Goal: Information Seeking & Learning: Compare options

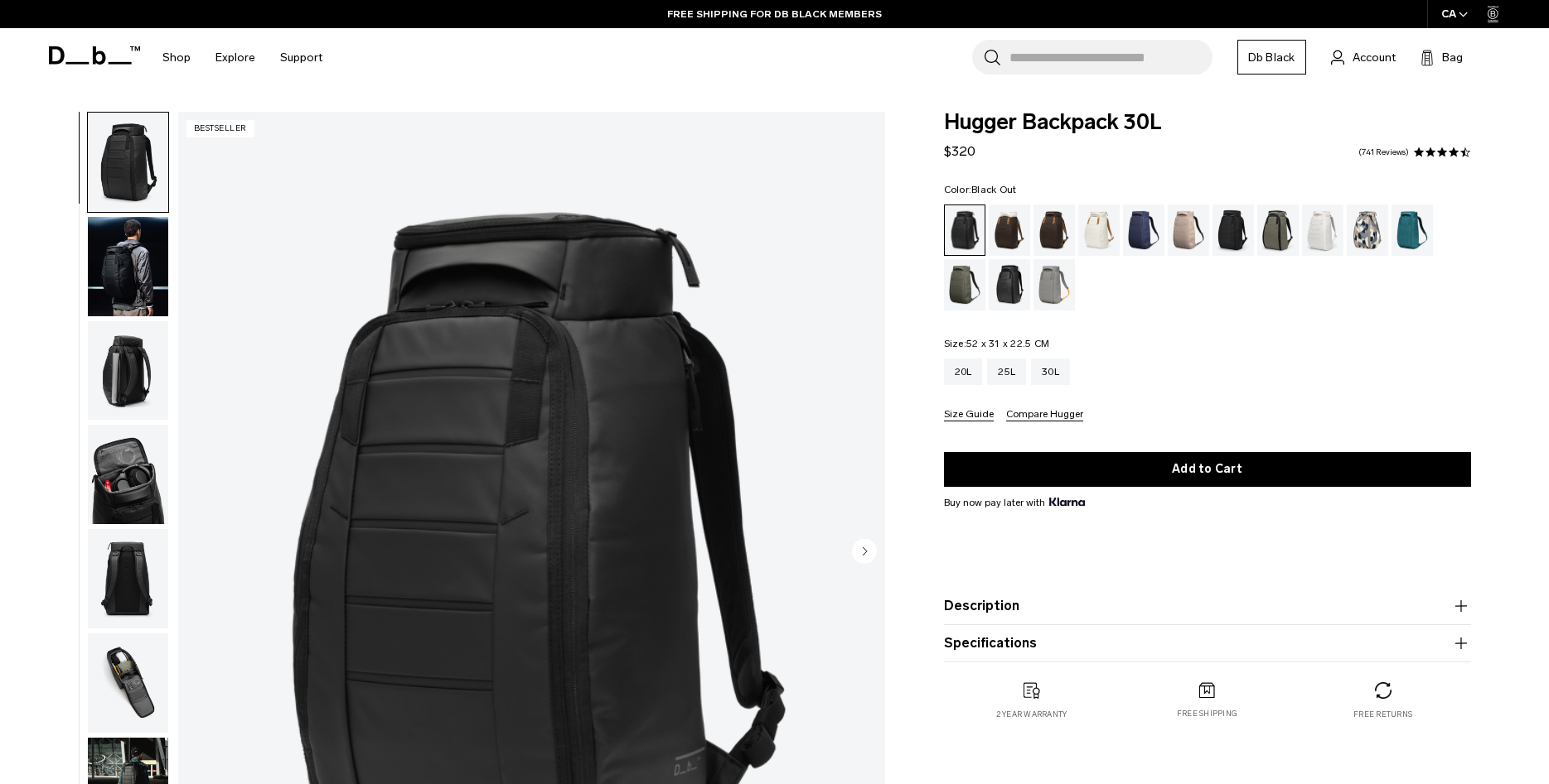
click at [125, 271] on img "button" at bounding box center [127, 266] width 80 height 100
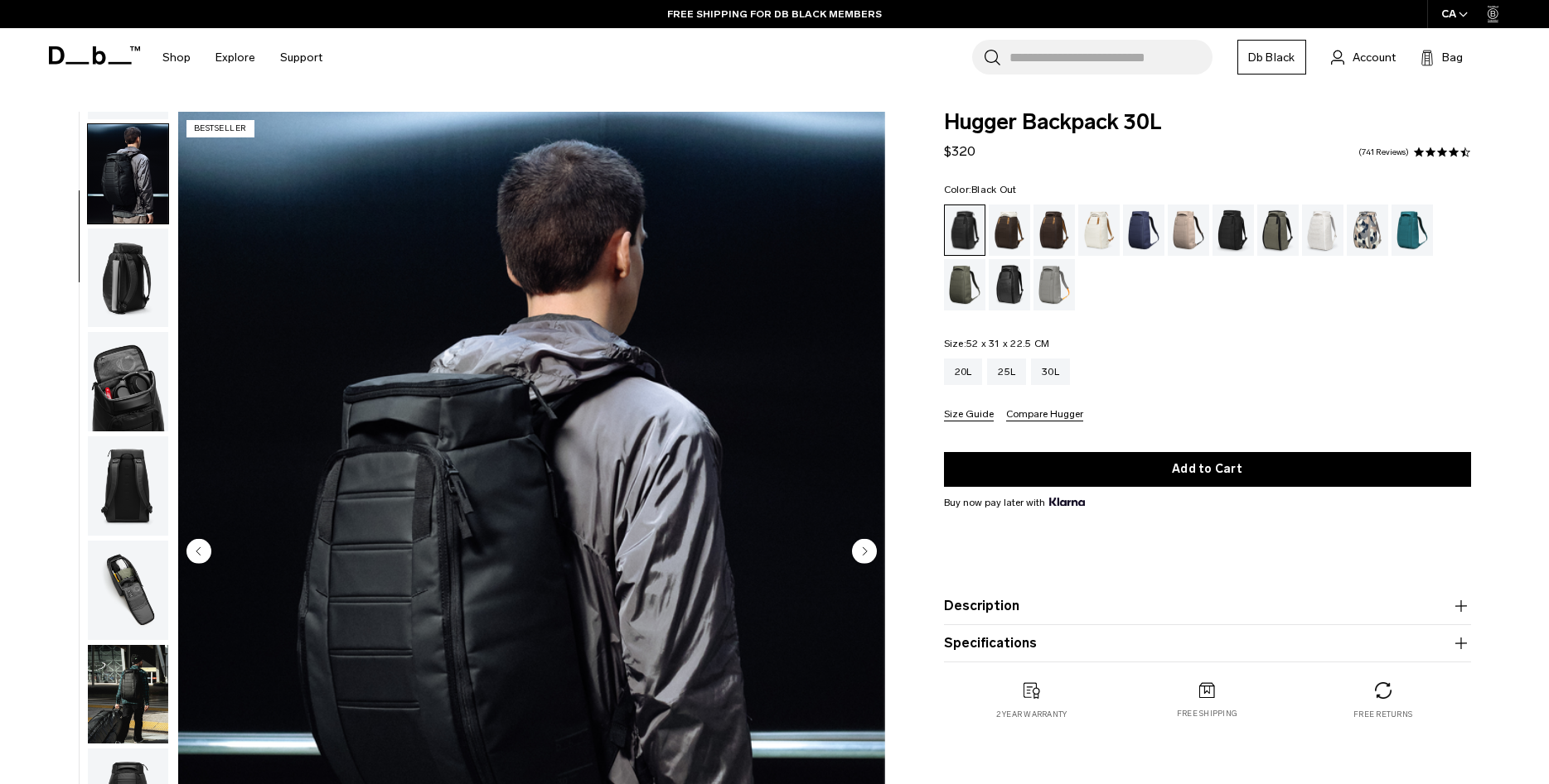
scroll to position [105, 0]
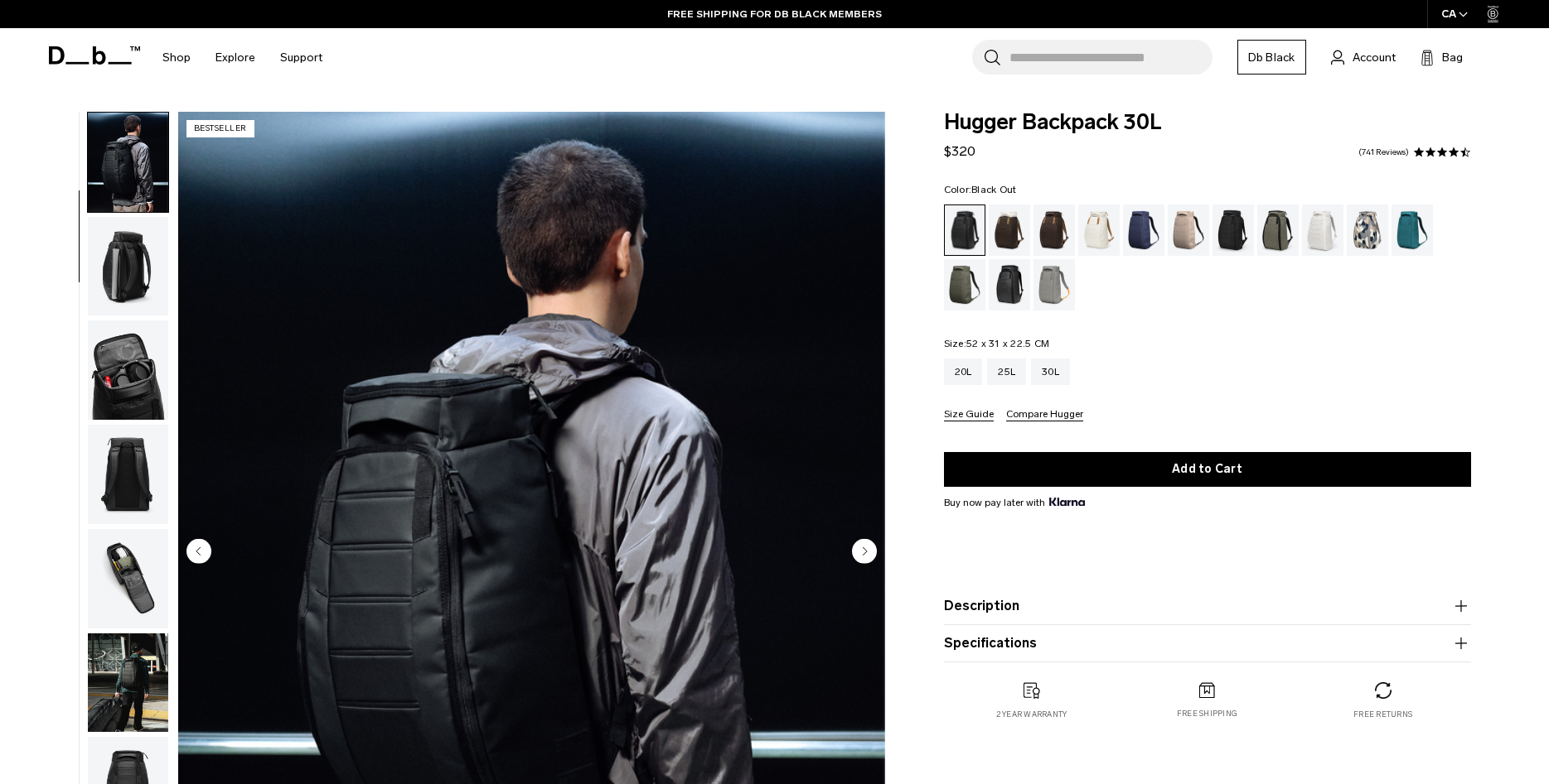
click at [135, 271] on img "button" at bounding box center [127, 266] width 80 height 100
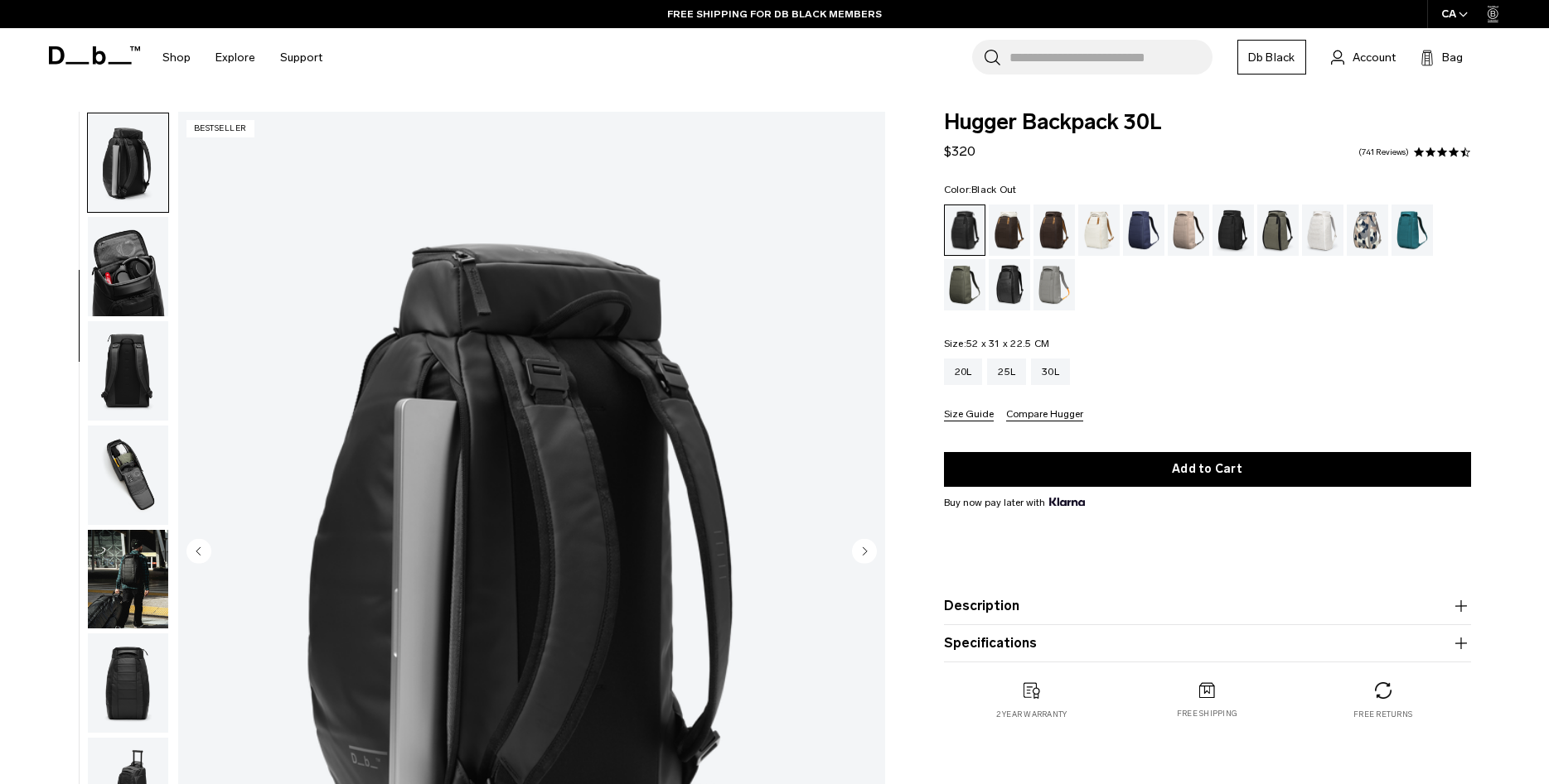
scroll to position [209, 0]
click at [134, 276] on img "button" at bounding box center [127, 265] width 80 height 100
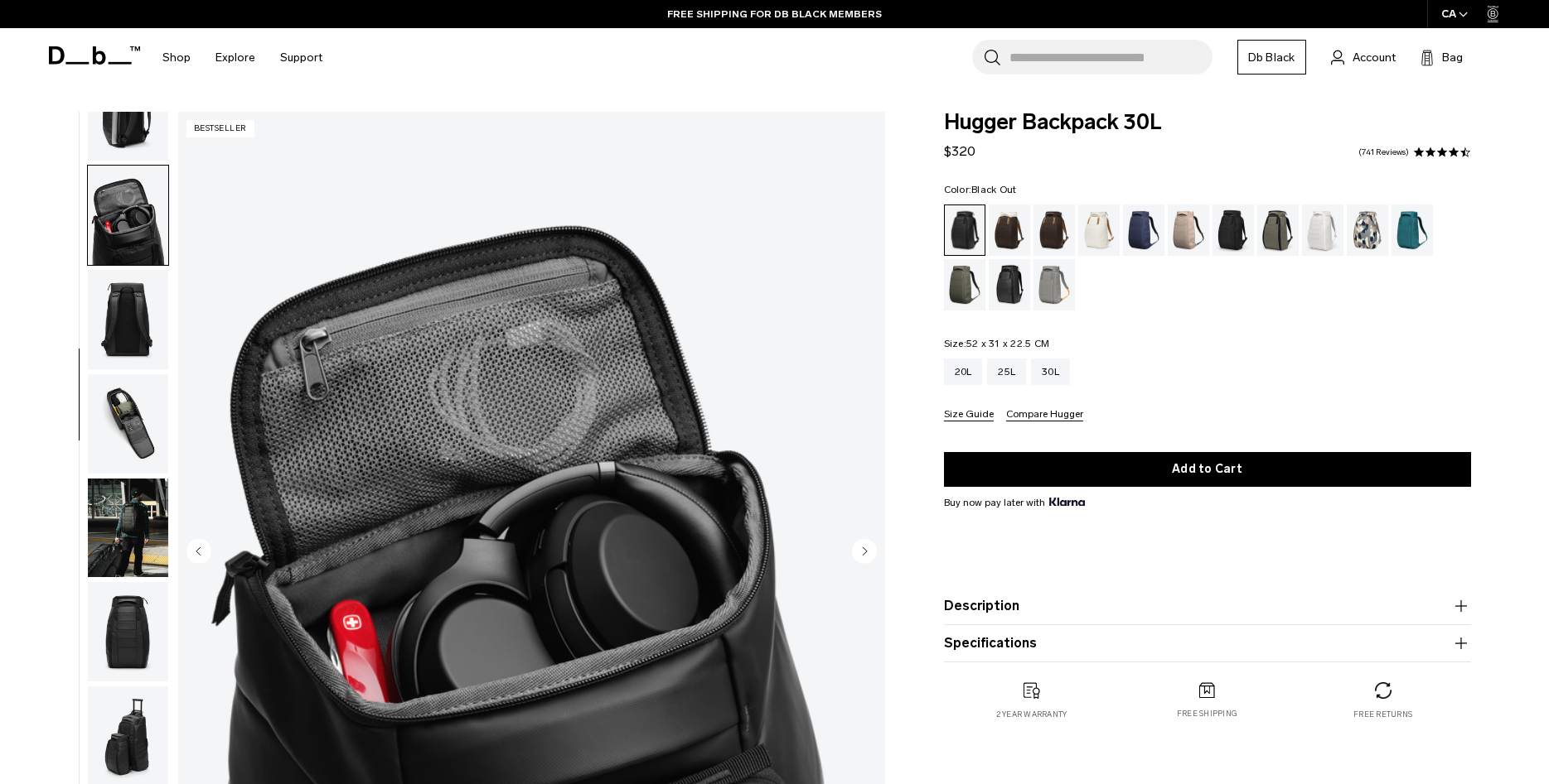
scroll to position [261, 0]
click at [128, 306] on img "button" at bounding box center [127, 318] width 80 height 100
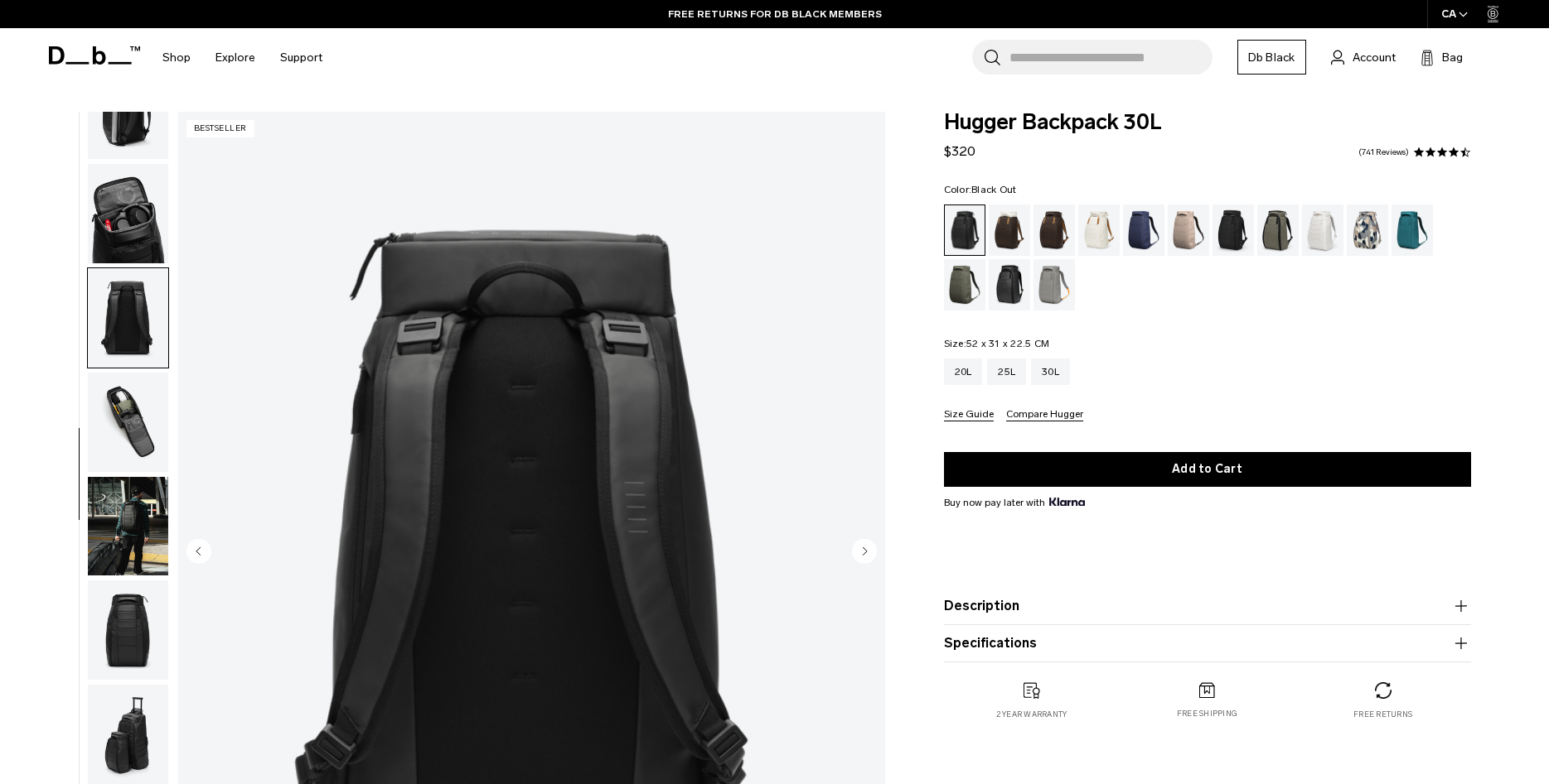
click at [119, 409] on img "button" at bounding box center [127, 422] width 80 height 100
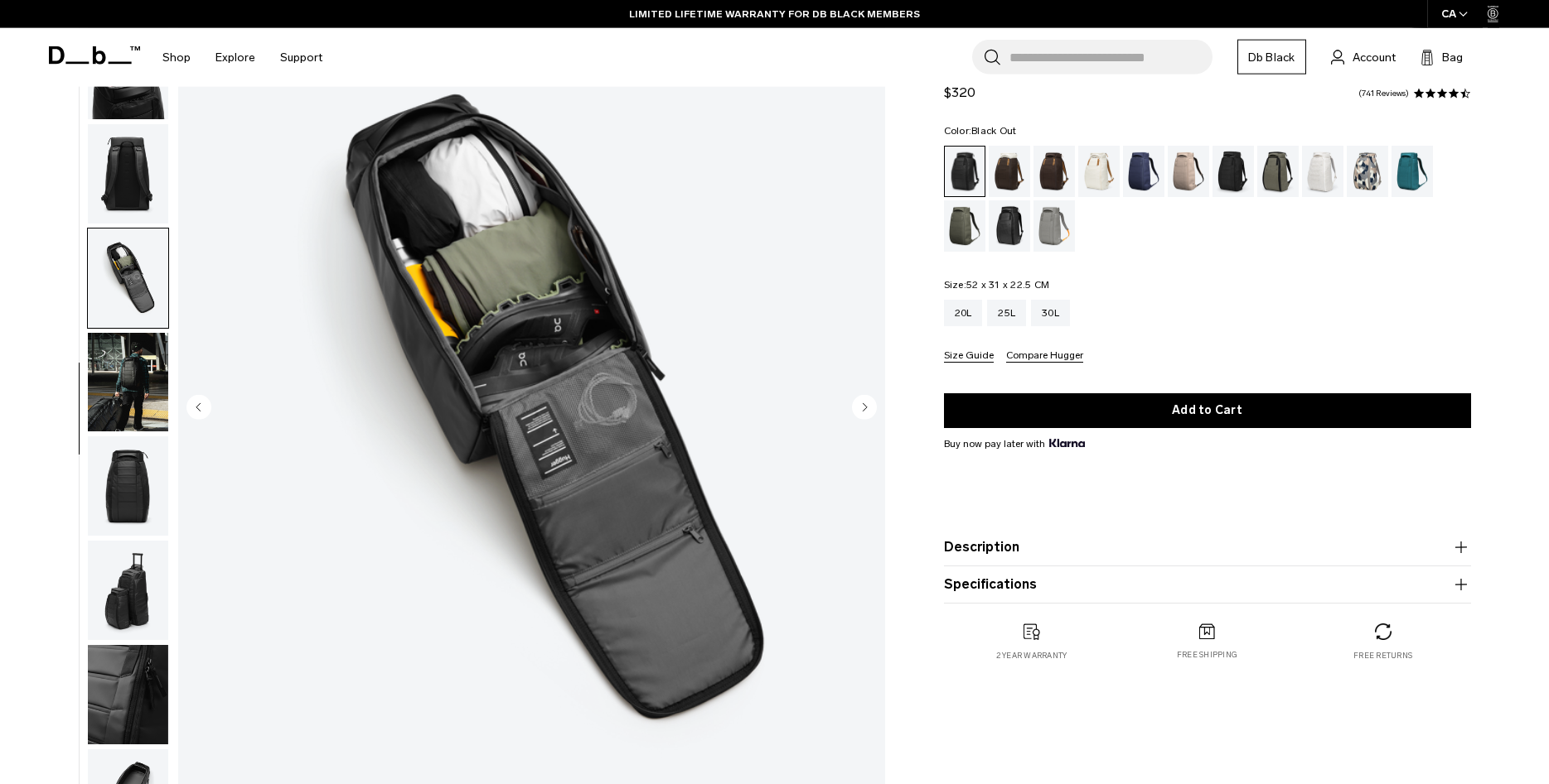
scroll to position [169, 0]
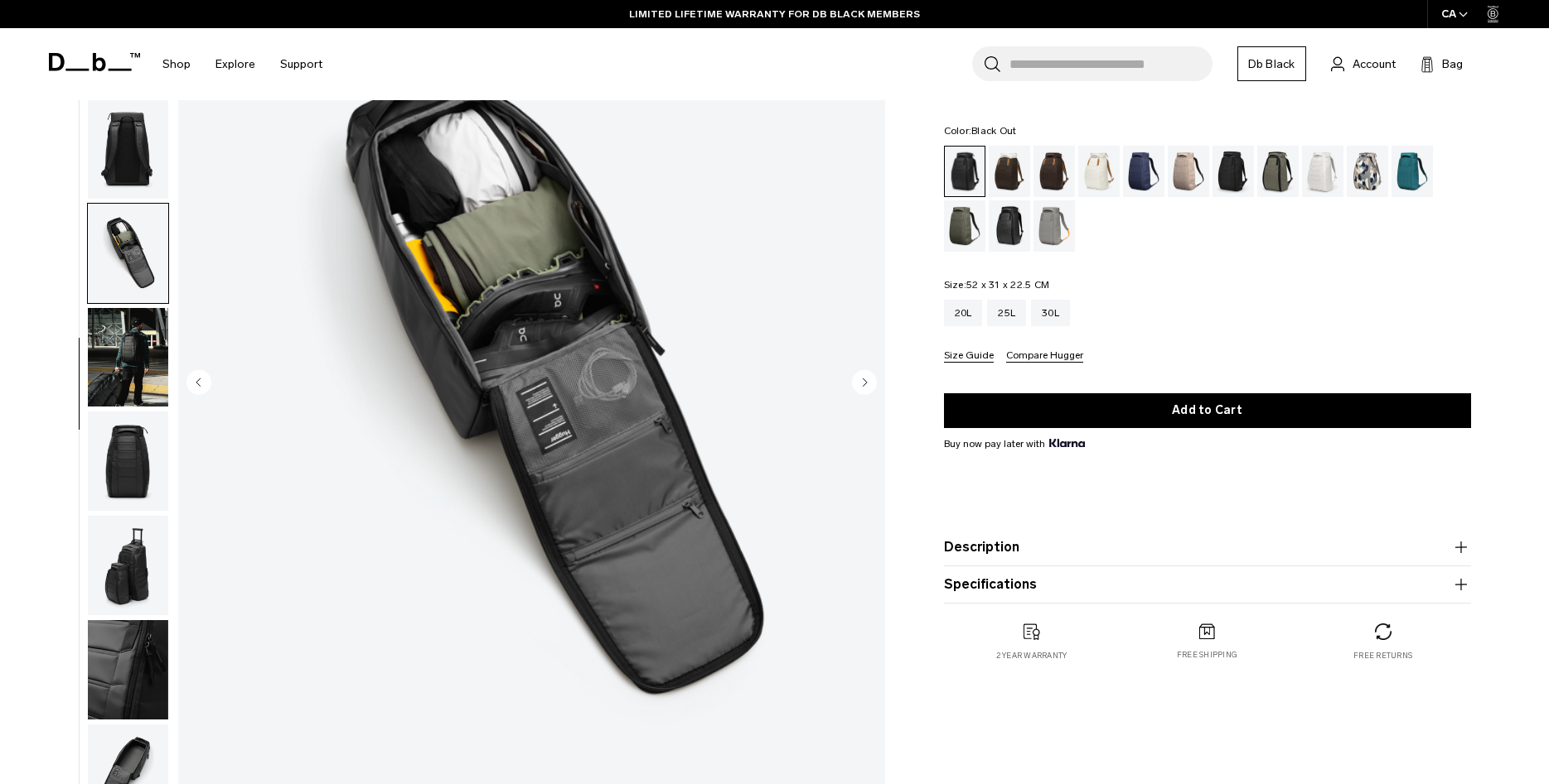
click at [127, 359] on img "button" at bounding box center [127, 357] width 80 height 100
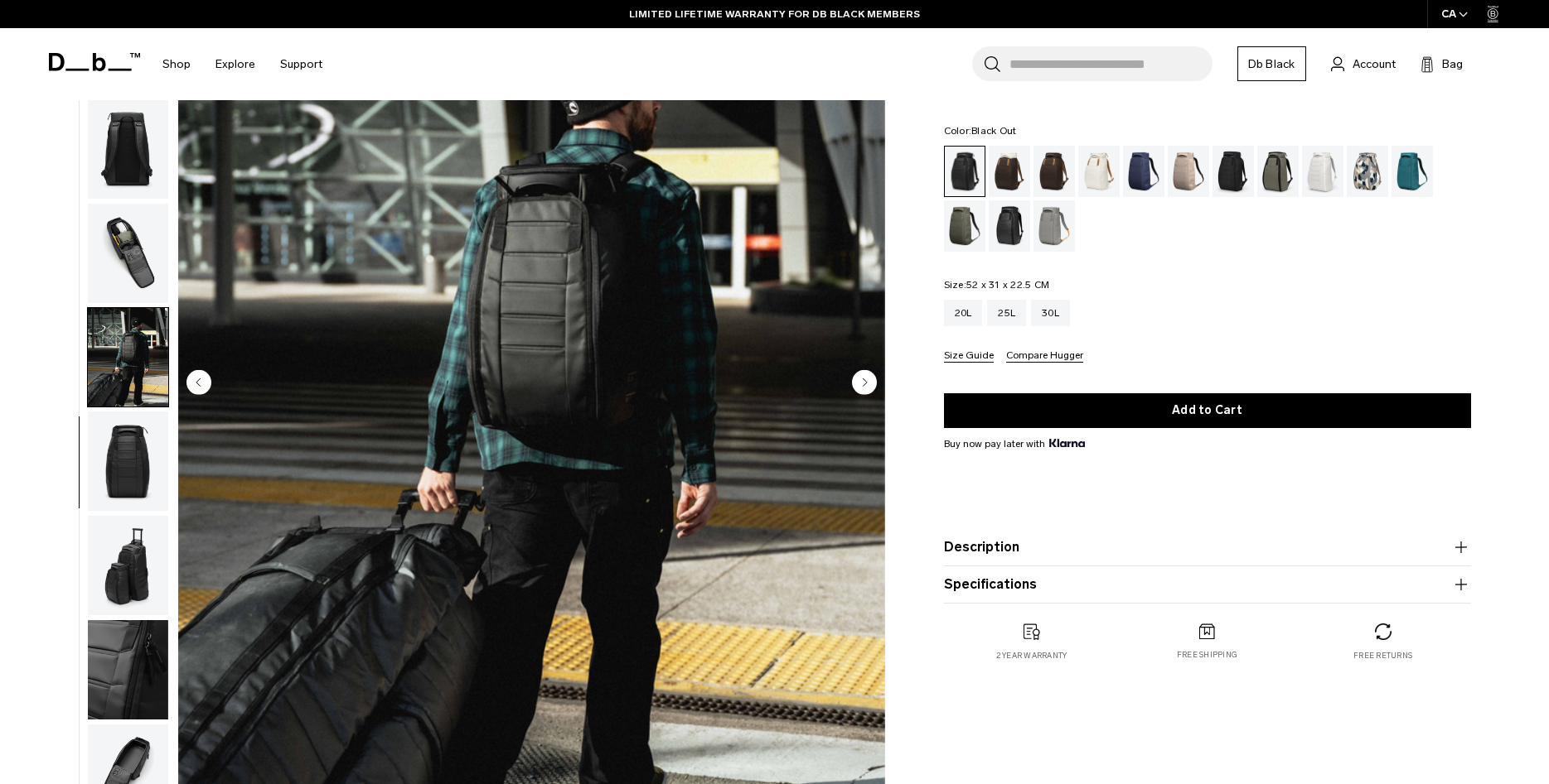
click at [111, 463] on img "button" at bounding box center [127, 461] width 80 height 100
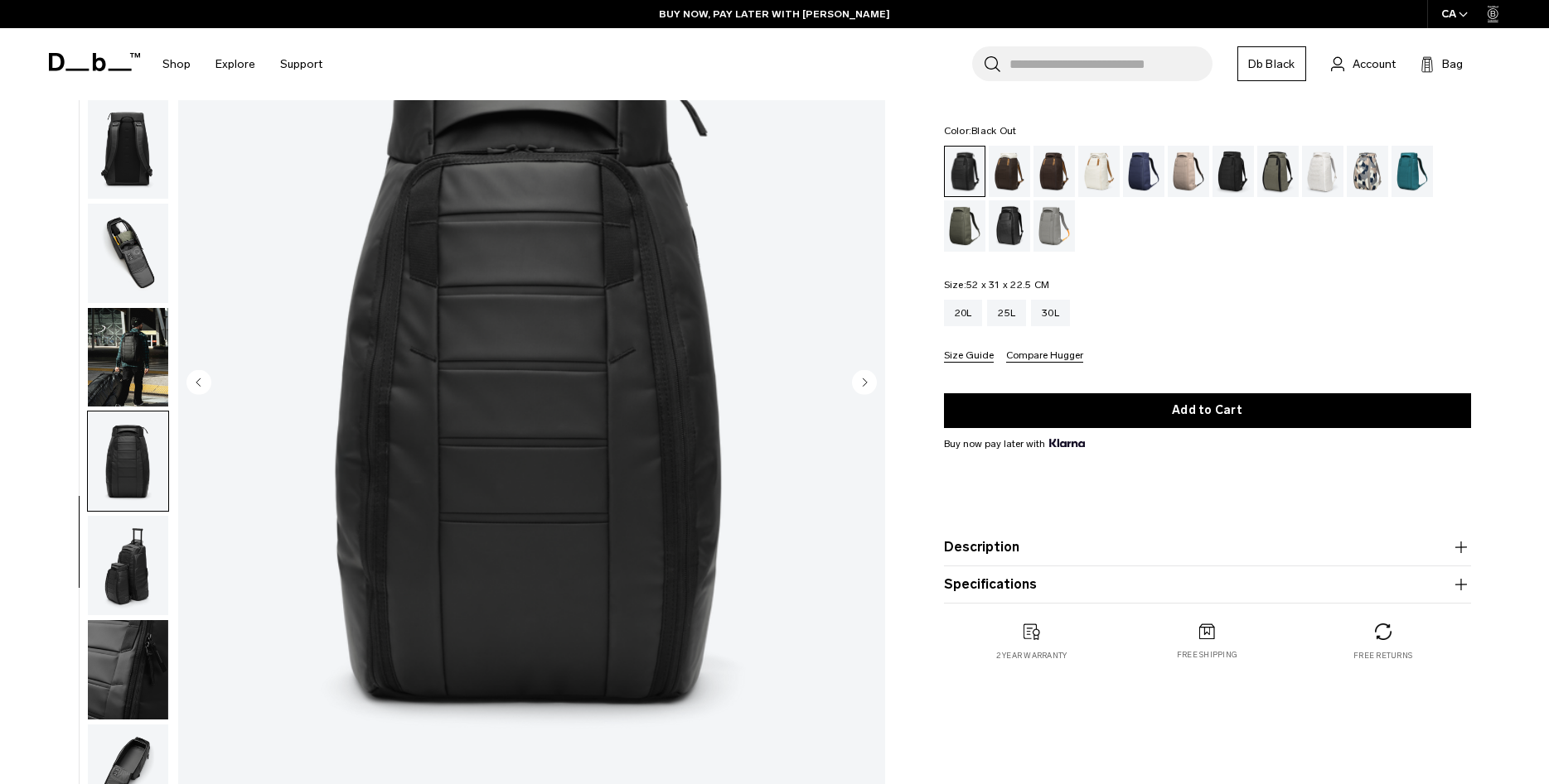
click at [117, 563] on img "button" at bounding box center [127, 565] width 80 height 100
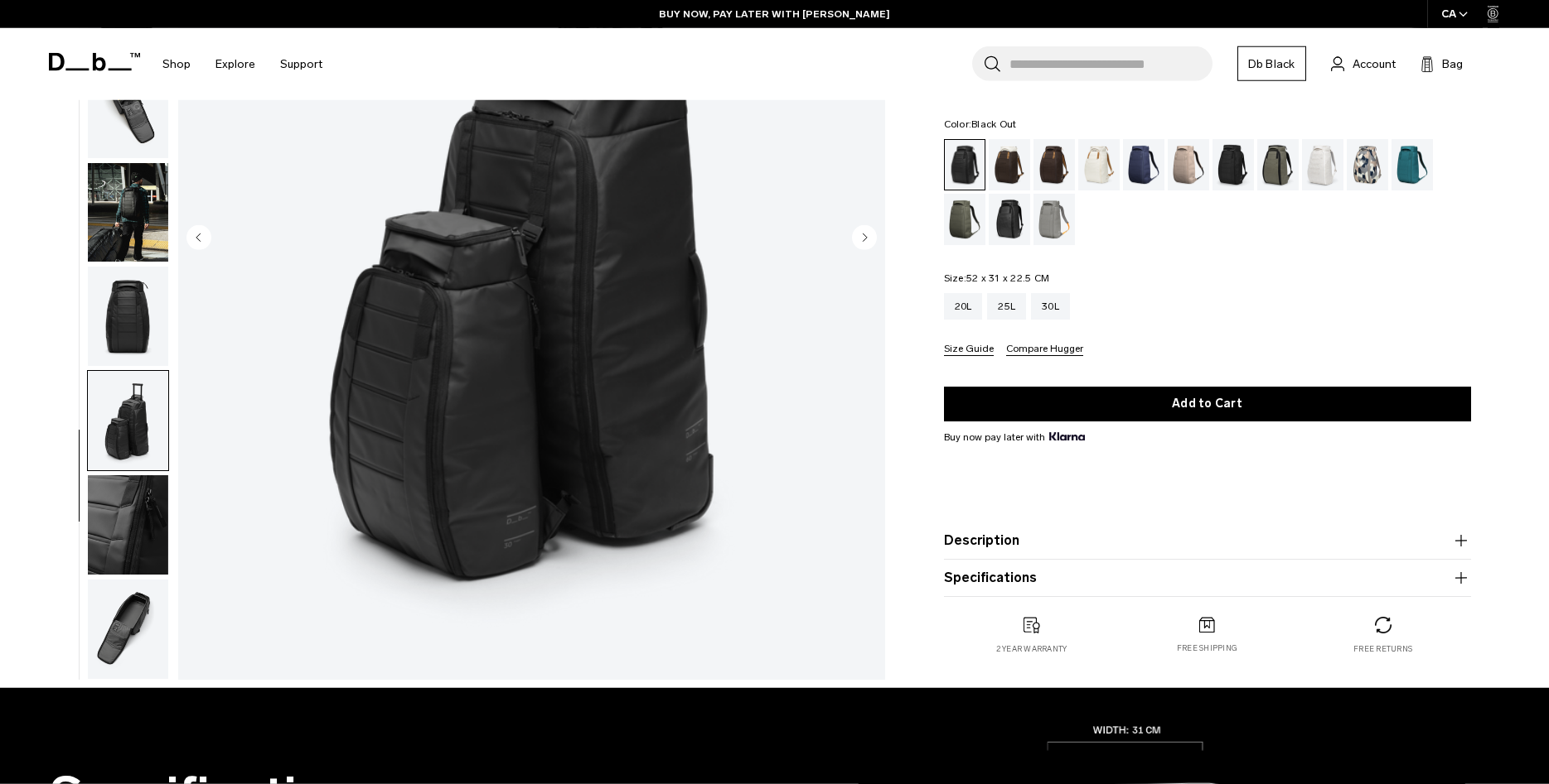
scroll to position [338, 0]
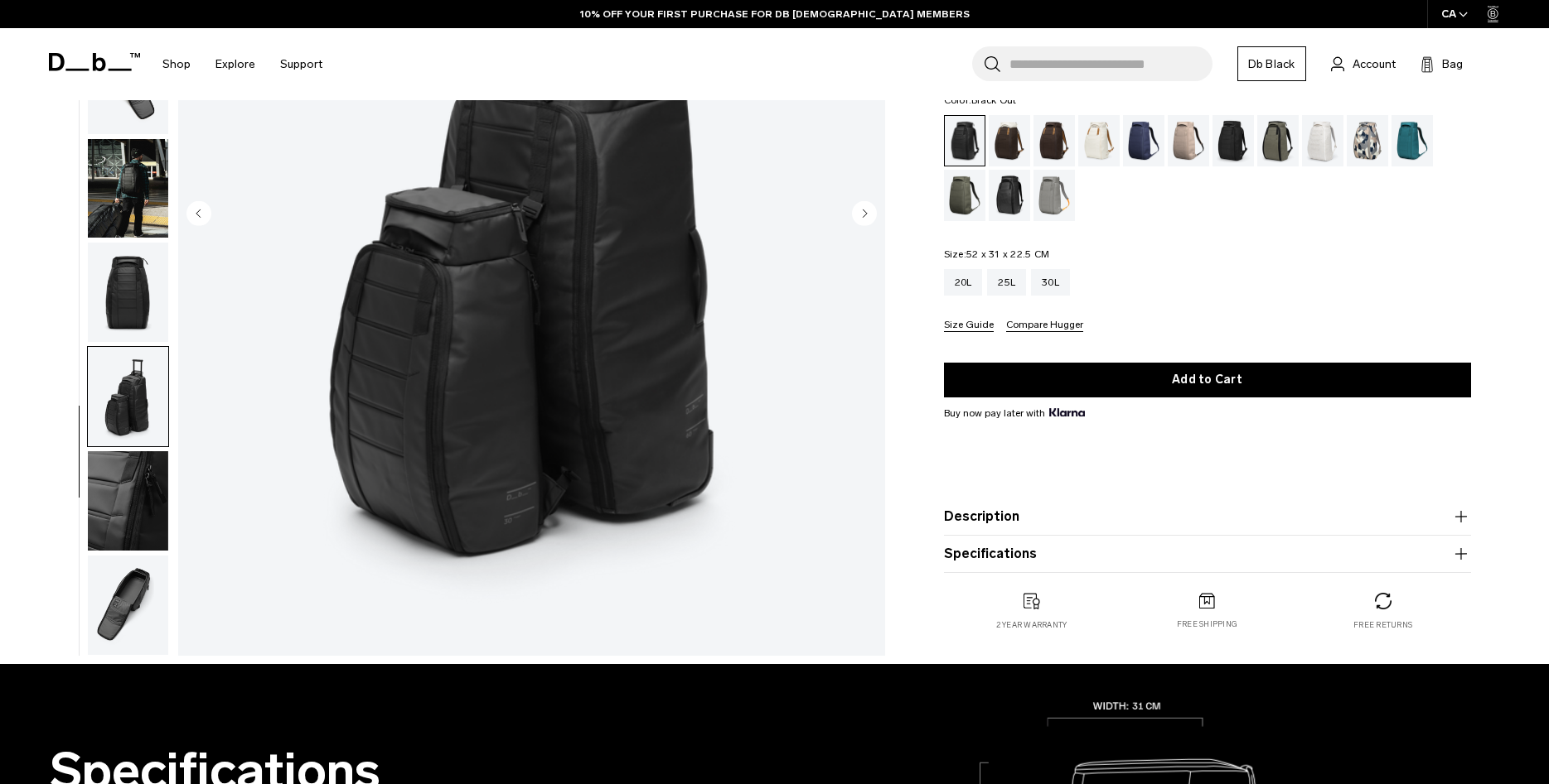
click at [134, 521] on img "button" at bounding box center [127, 501] width 80 height 100
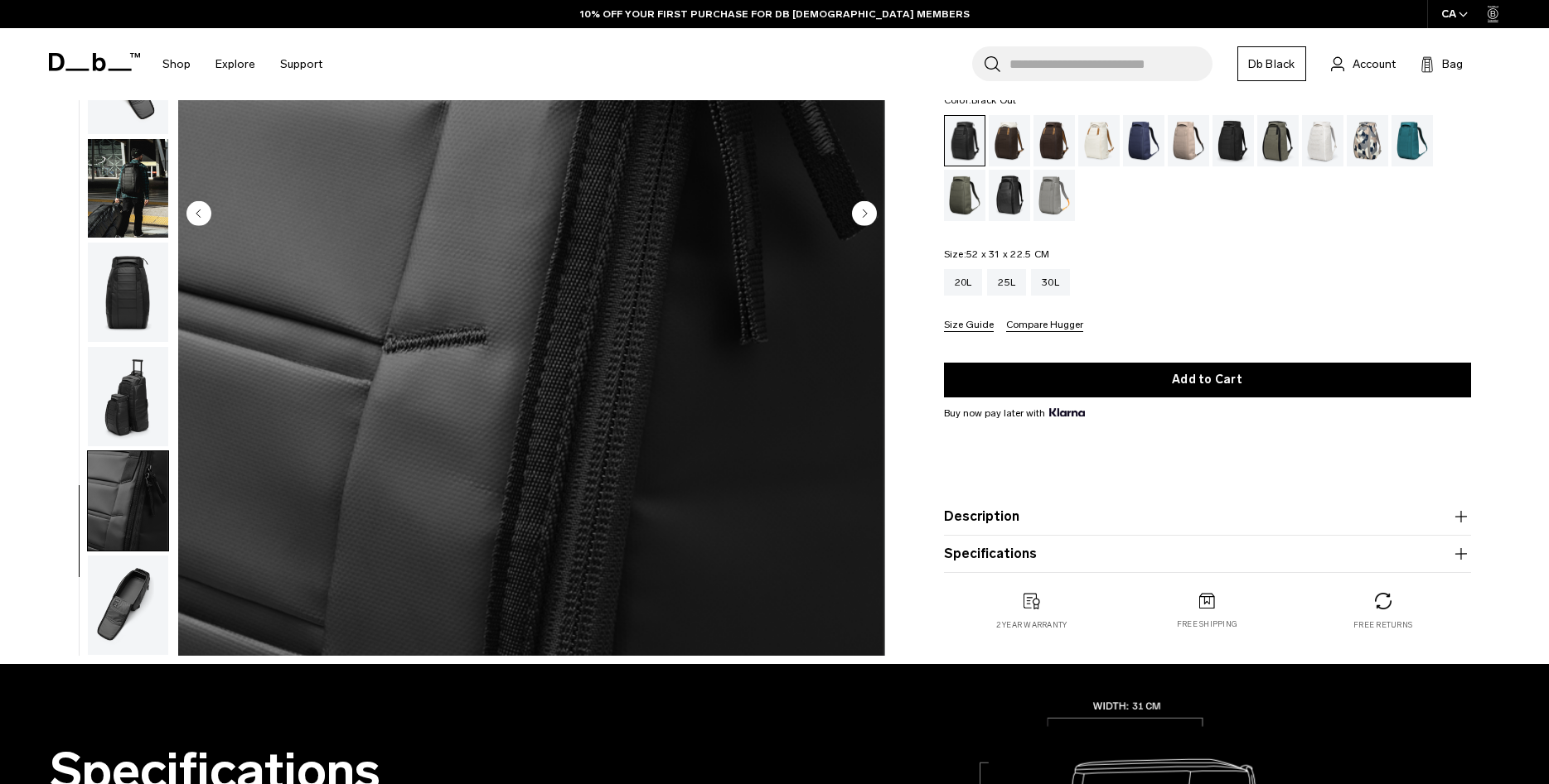
click at [126, 603] on img "button" at bounding box center [127, 605] width 80 height 100
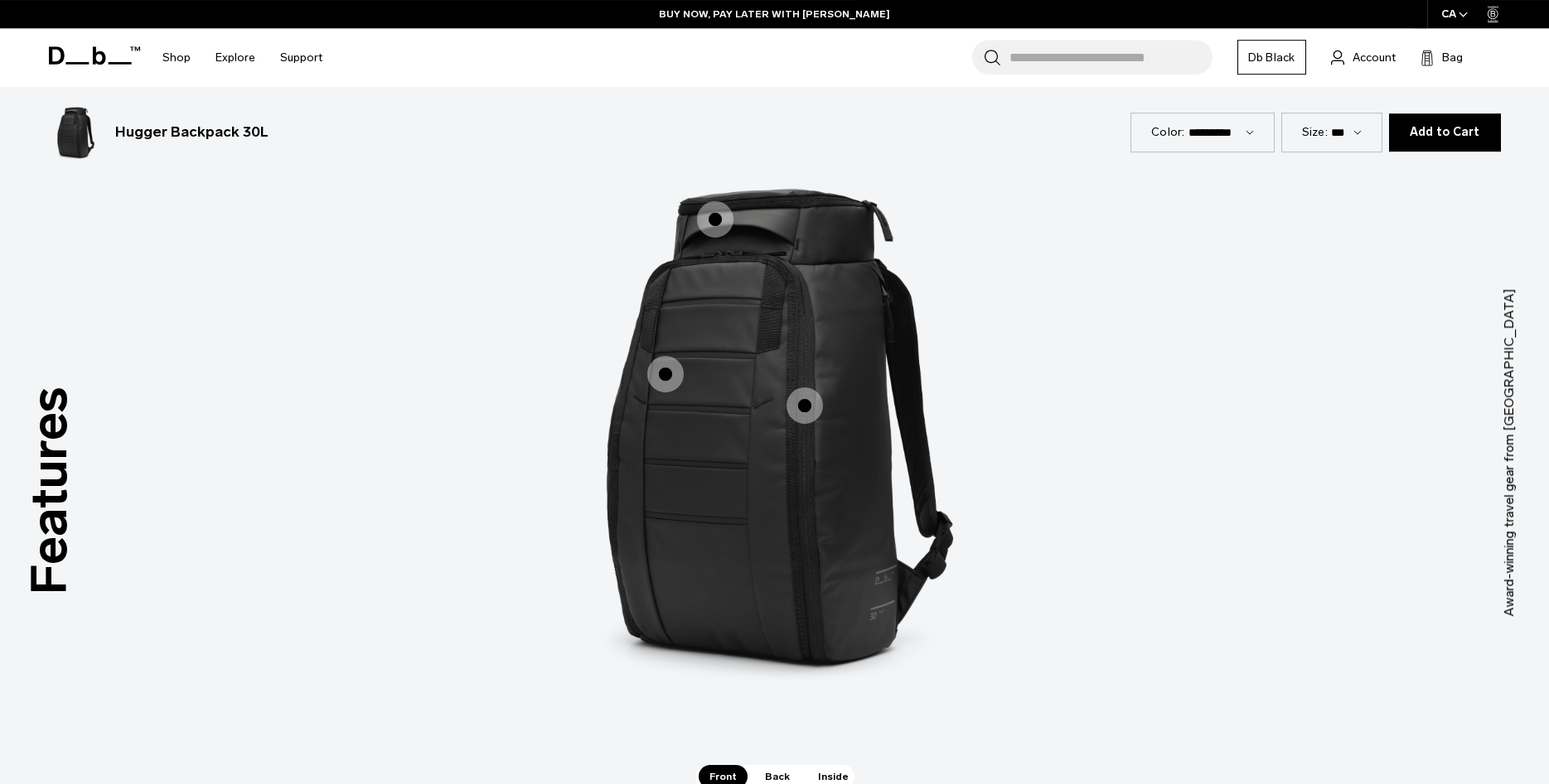
scroll to position [1521, 0]
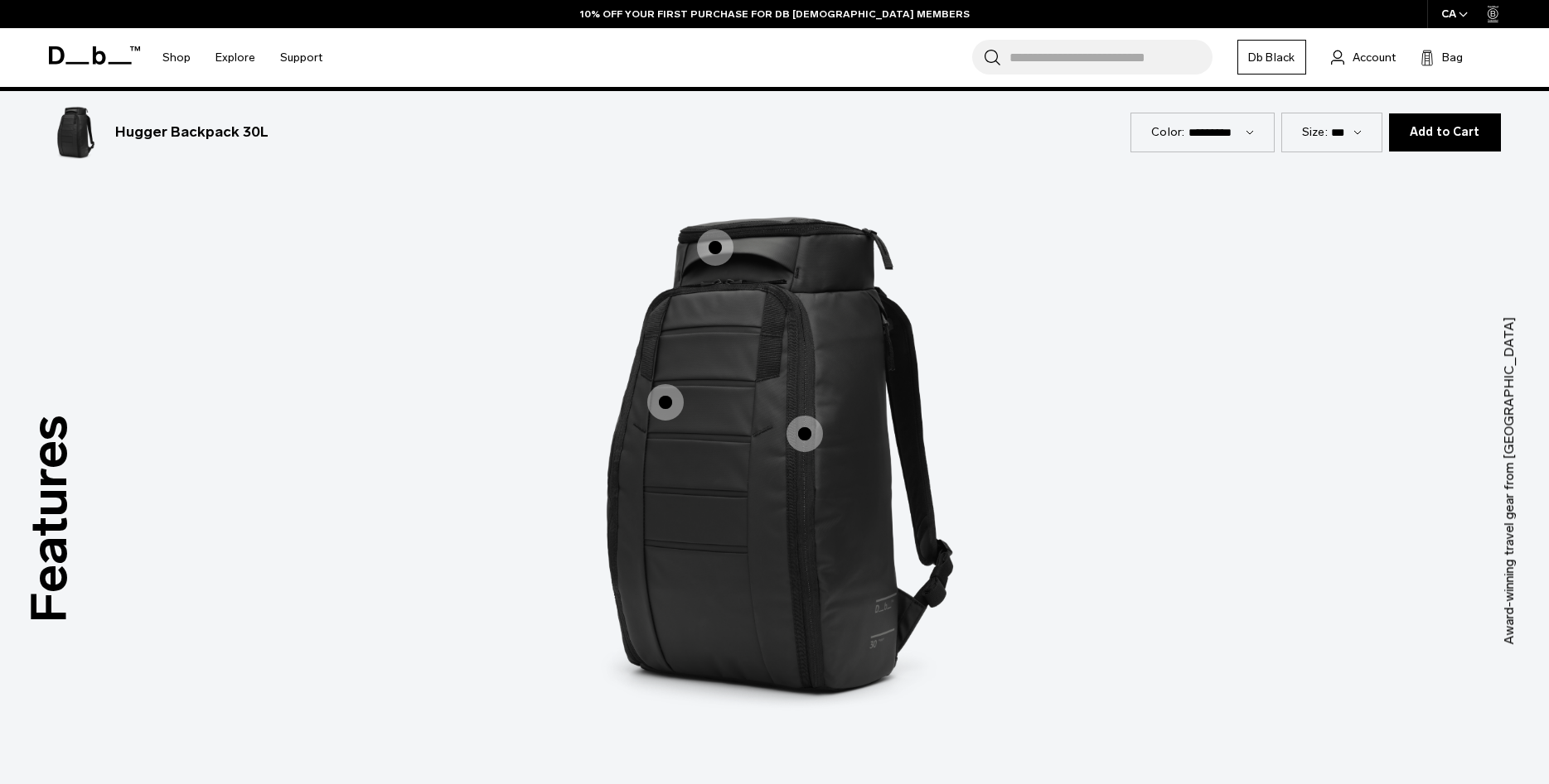
click at [663, 409] on span "1 / 3" at bounding box center [665, 402] width 37 height 36
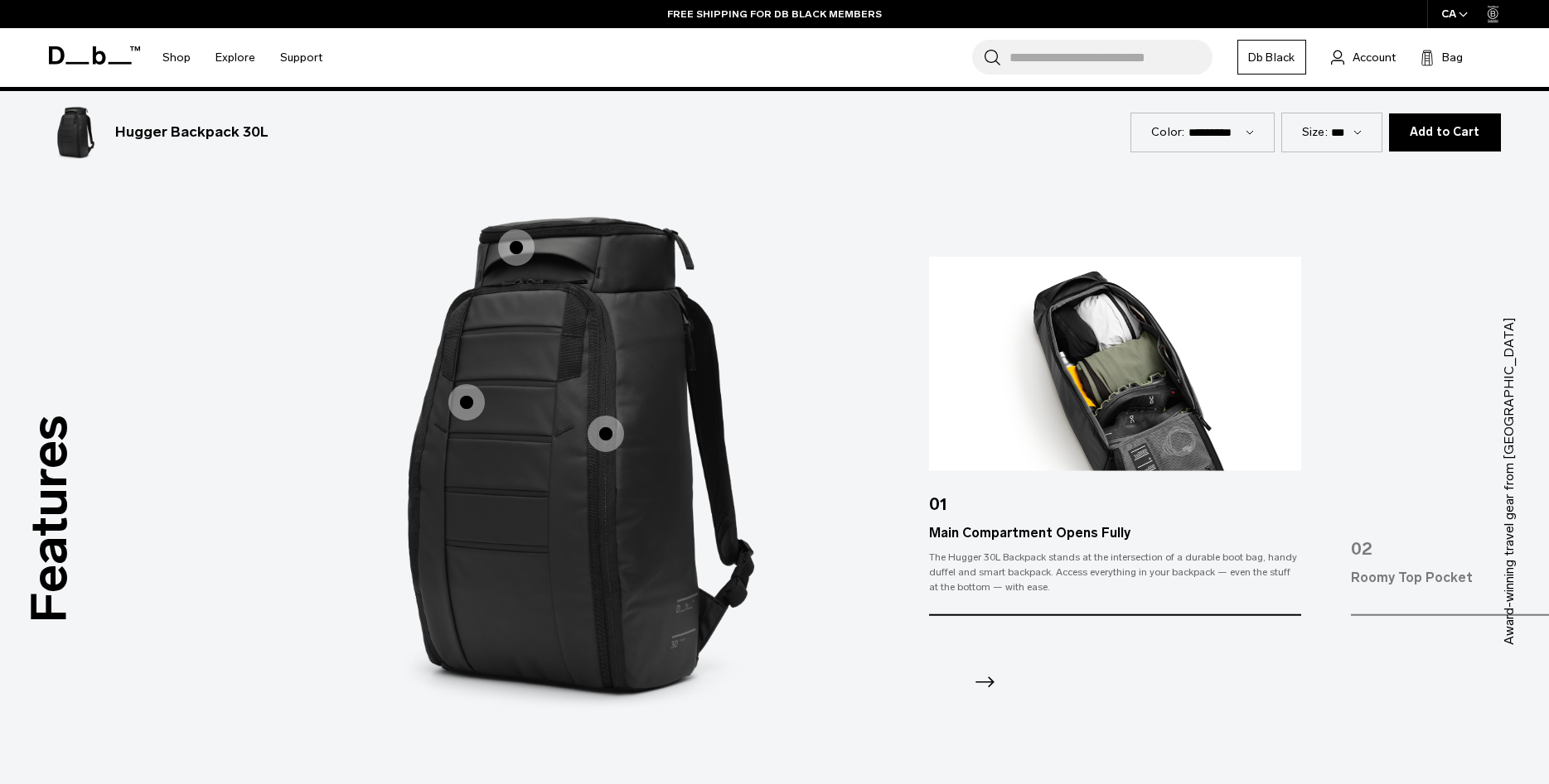
click at [606, 432] on span "1 / 3" at bounding box center [605, 434] width 37 height 36
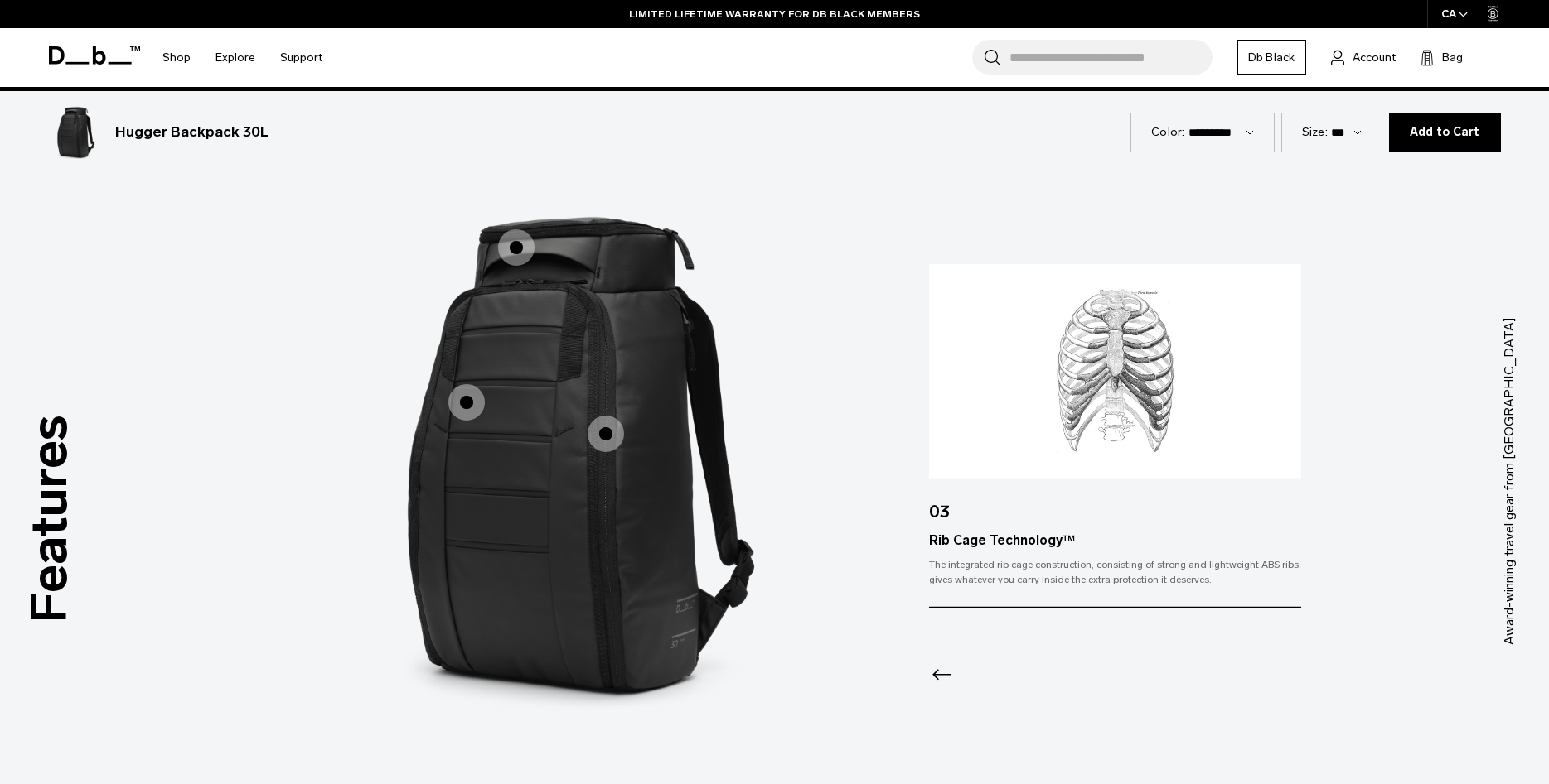
click at [514, 246] on span "1 / 3" at bounding box center [516, 248] width 37 height 36
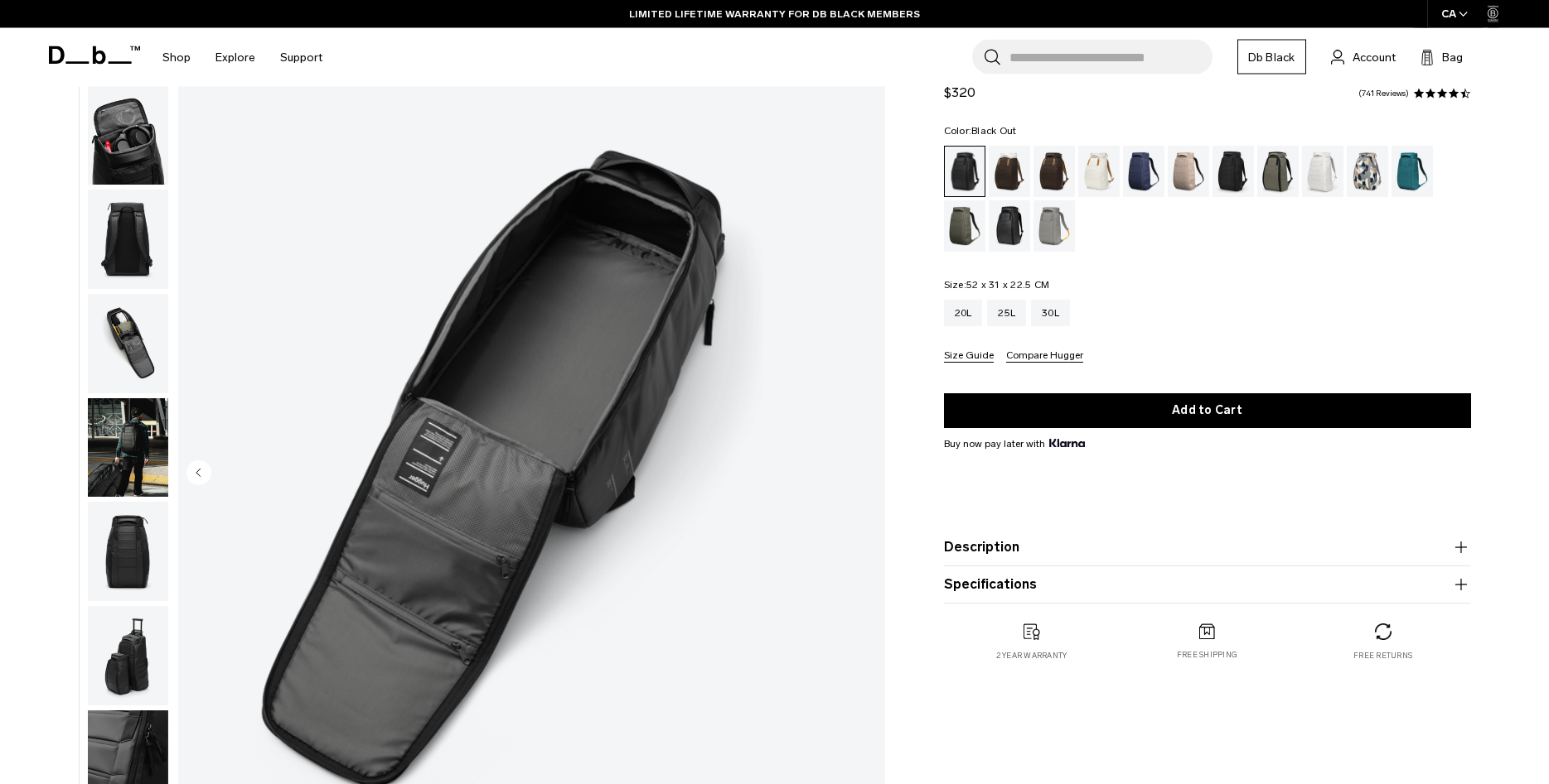
scroll to position [0, 0]
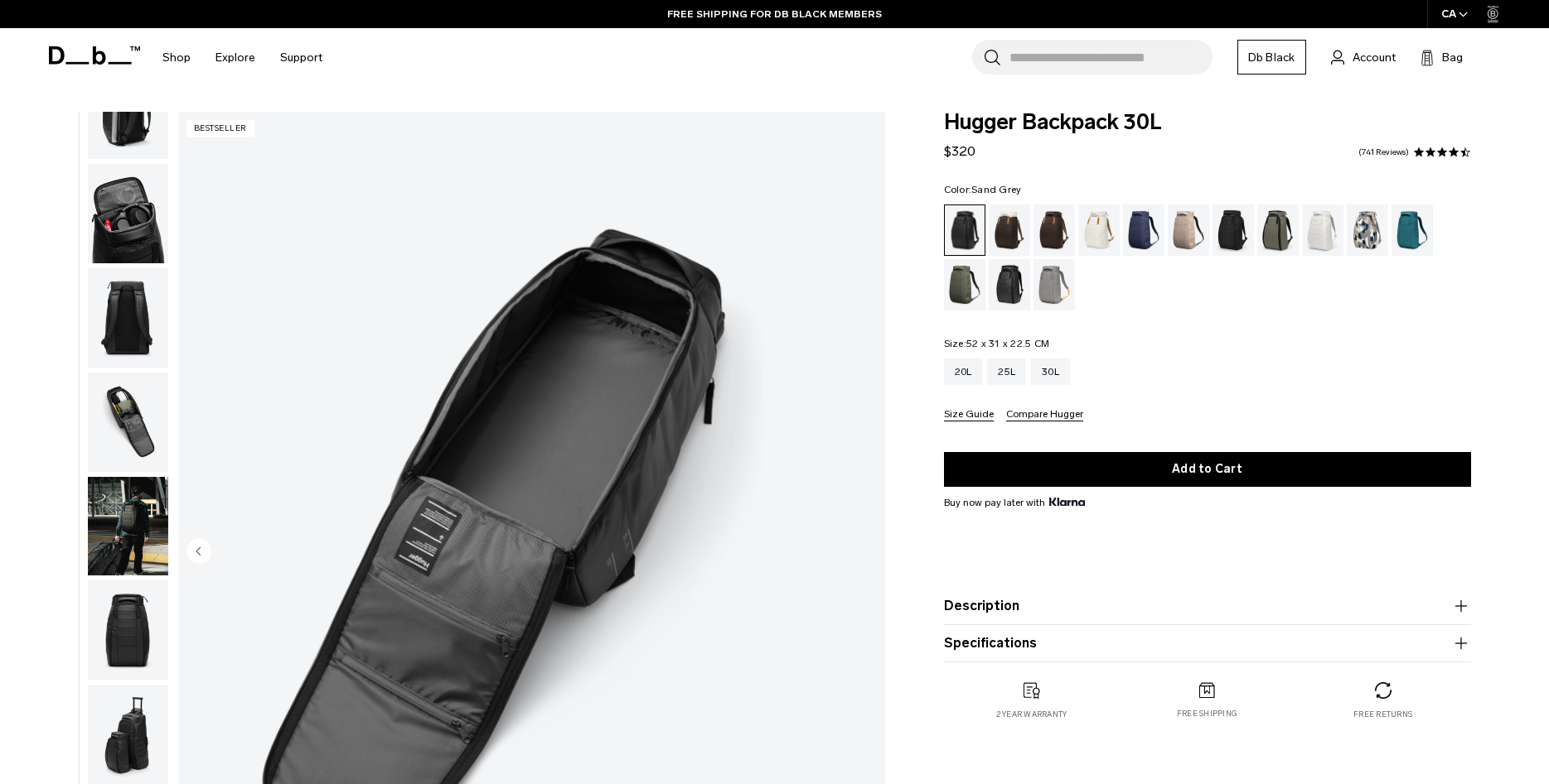
click at [1051, 290] on div "Sand Grey" at bounding box center [1054, 285] width 42 height 51
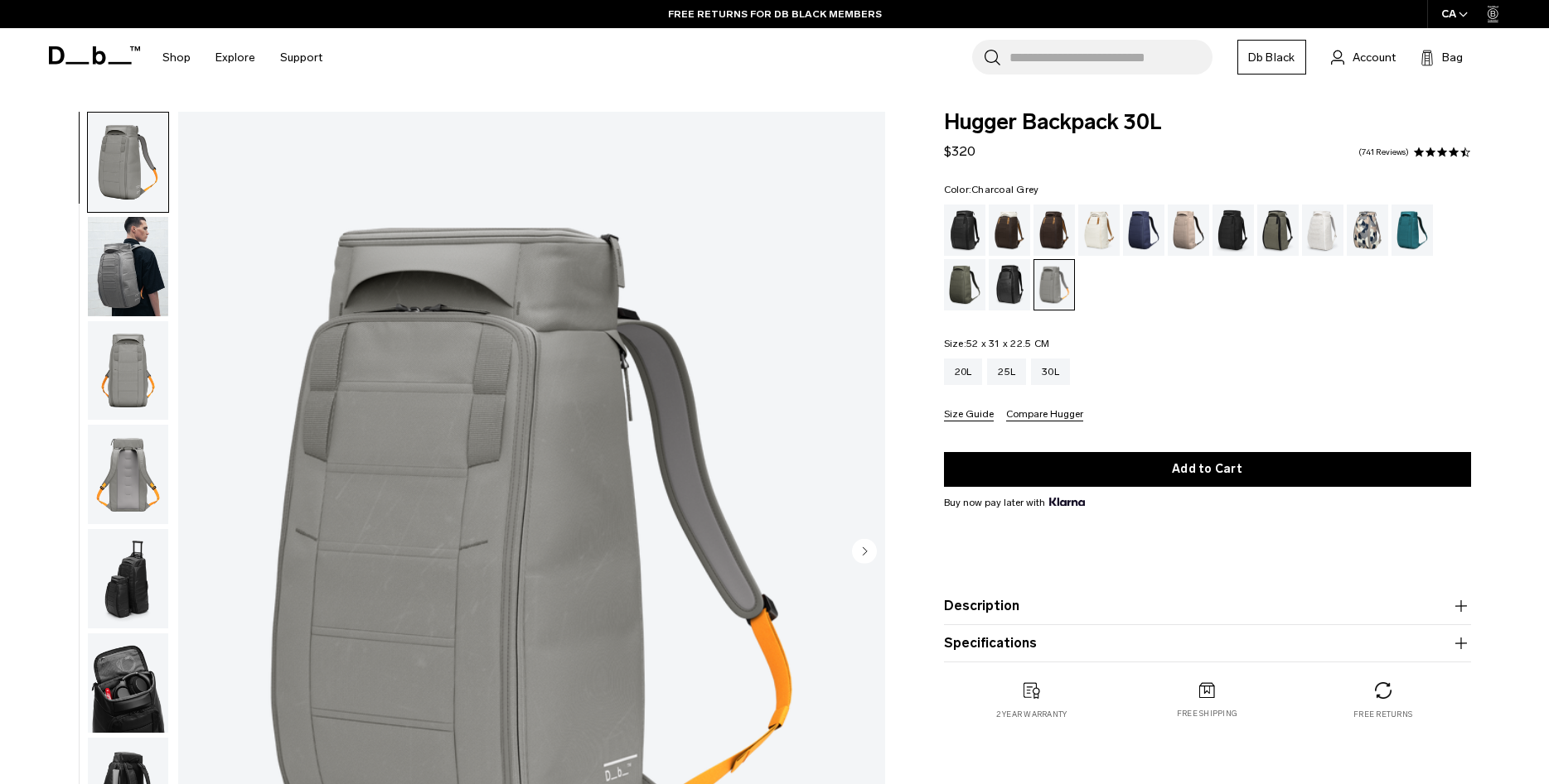
click at [1219, 235] on div "Charcoal Grey" at bounding box center [1233, 230] width 42 height 51
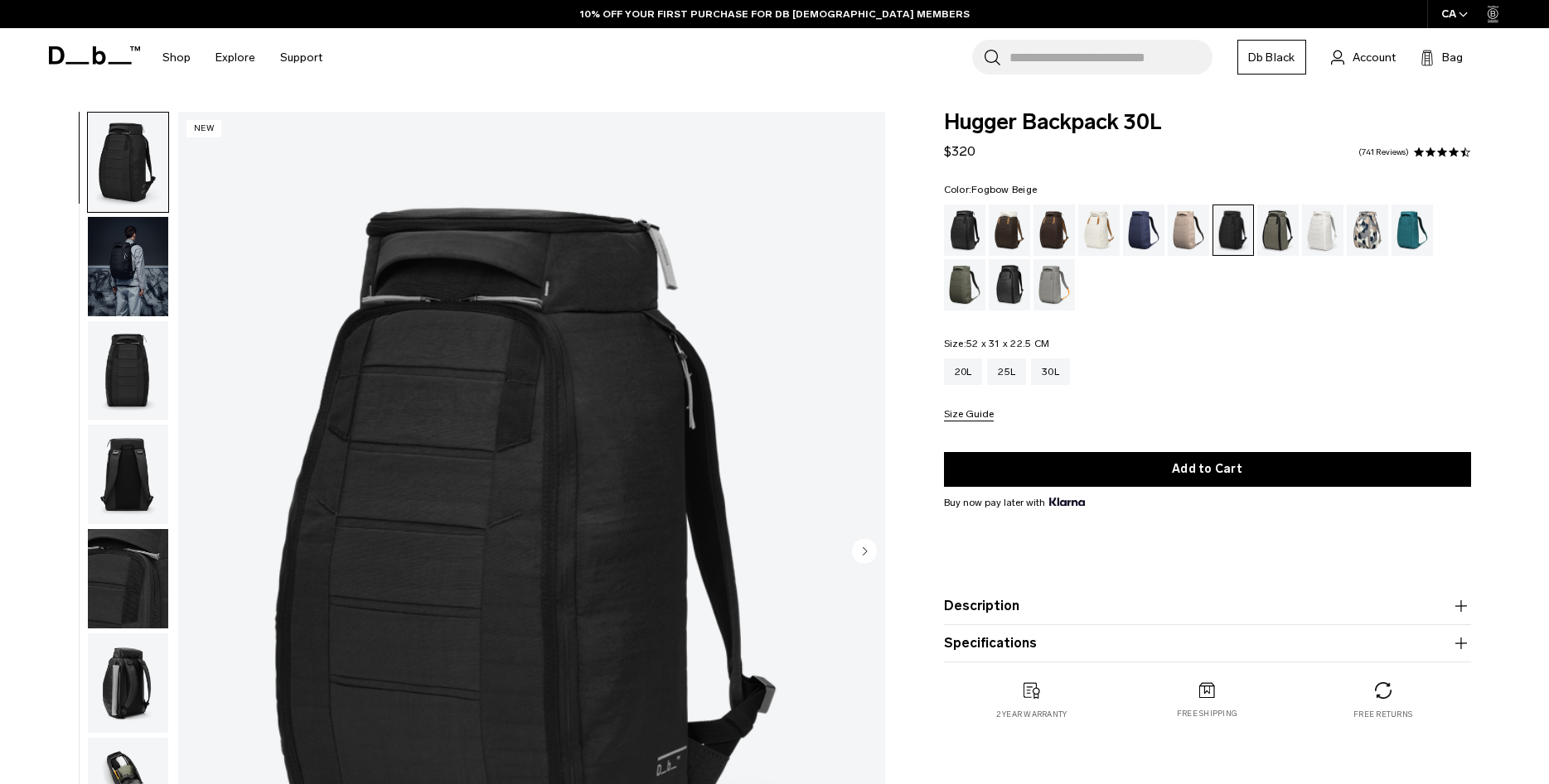
click at [1184, 234] on div "Fogbow Beige" at bounding box center [1188, 230] width 42 height 51
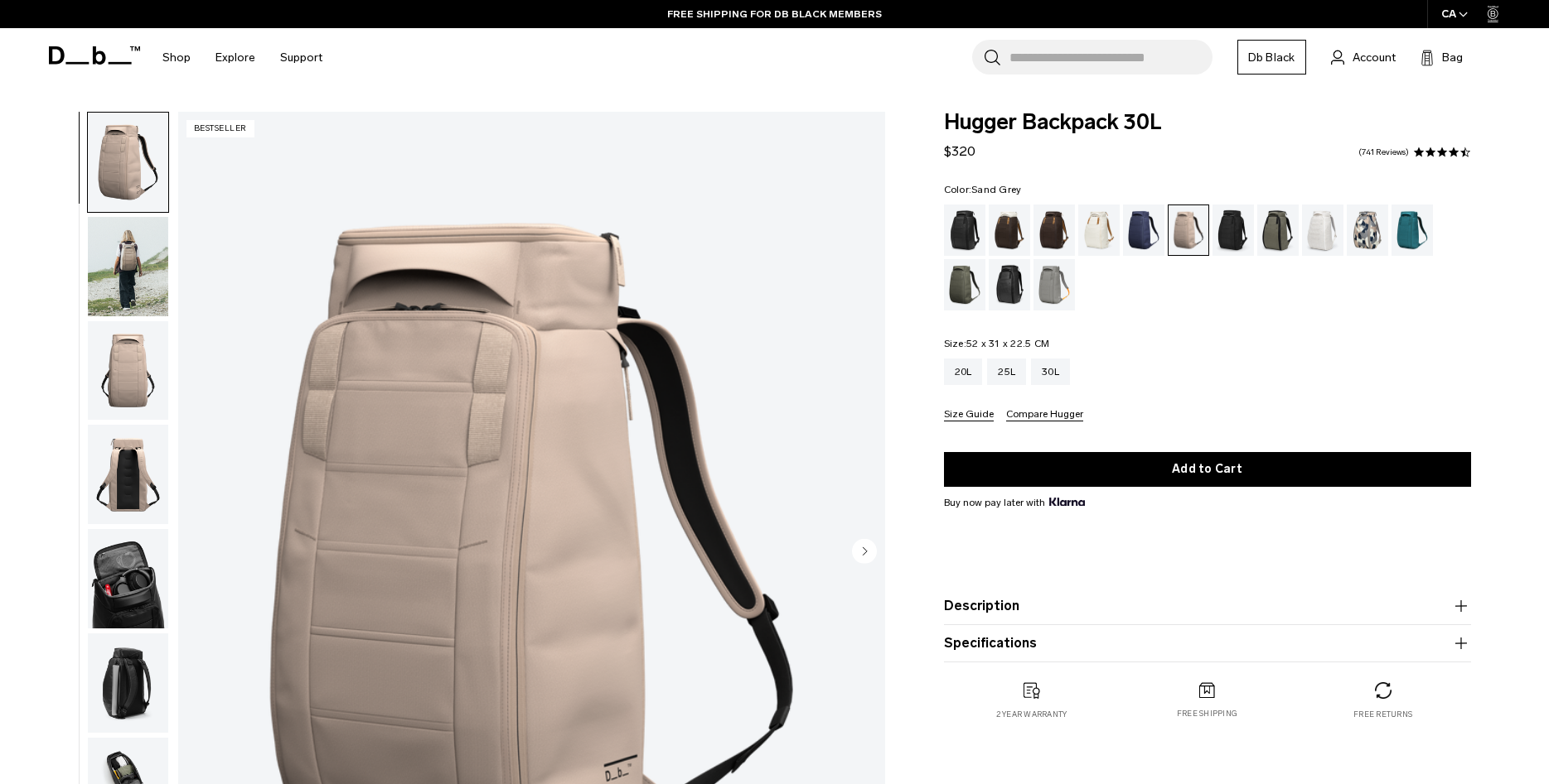
click at [1050, 295] on div "Sand Grey" at bounding box center [1054, 285] width 42 height 51
